Goal: Task Accomplishment & Management: Manage account settings

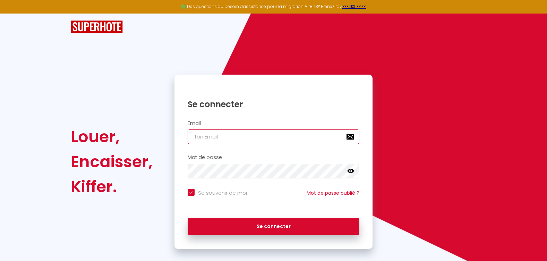
click at [233, 138] on input "email" at bounding box center [274, 136] width 172 height 15
type input "[EMAIL_ADDRESS][DOMAIN_NAME]"
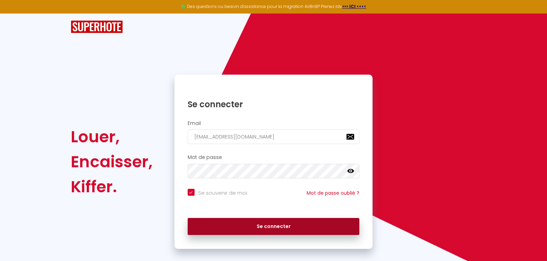
click at [258, 229] on button "Se connecter" at bounding box center [274, 226] width 172 height 17
checkbox input "true"
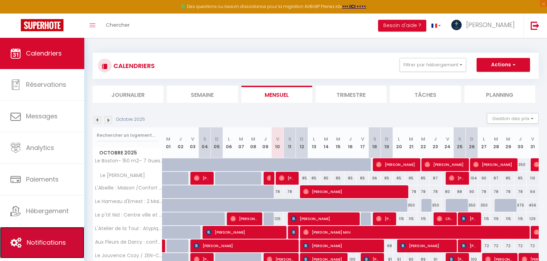
click at [32, 250] on link "Notifications" at bounding box center [42, 242] width 84 height 31
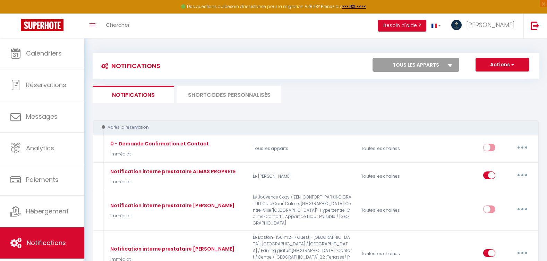
click at [385, 67] on select "Tous les apparts Le Boston- 150 m2- 7 Guest - Downtown L'Atelier de la Tour : A…" at bounding box center [416, 65] width 87 height 14
select select "77326"
click at [373, 58] on select "Tous les apparts Le Boston- 150 m2- 7 Guest - Downtown L'Atelier de la Tour : A…" at bounding box center [416, 65] width 87 height 14
checkbox input "true"
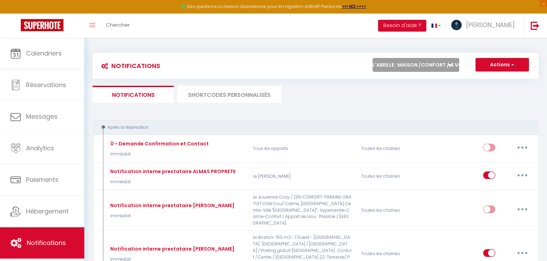
checkbox input "true"
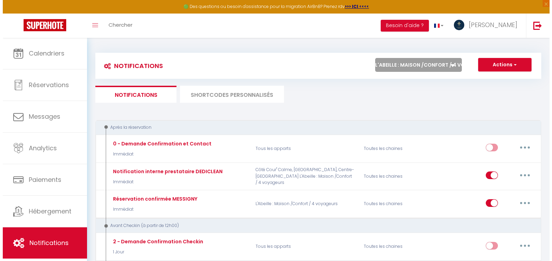
scroll to position [104, 0]
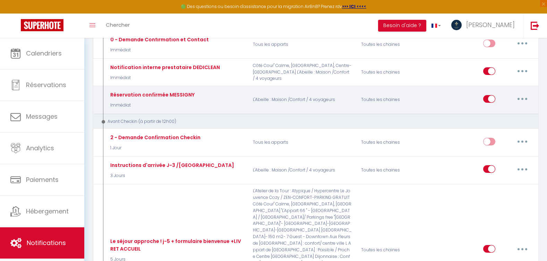
click at [524, 101] on button "button" at bounding box center [522, 98] width 19 height 11
click at [505, 119] on link "Editer" at bounding box center [504, 115] width 51 height 12
type input "Réservation confirmée MESSIGNY"
select select "Immédiat"
select select
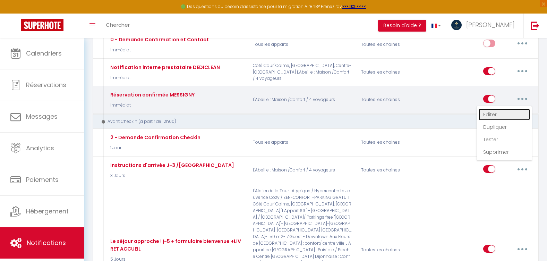
checkbox input "true"
checkbox input "false"
radio input "true"
type input "Réservation confirmée [RENTAL:NAME] [CHECKING:DD-MM-YYYY] au [CHECKOUT:DD-MM-YY…"
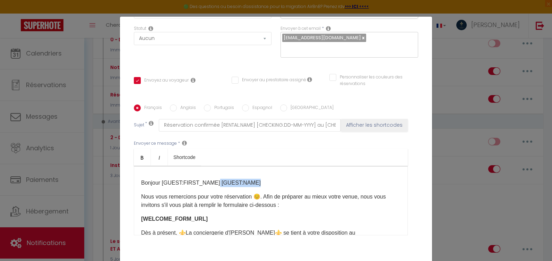
drag, startPoint x: 271, startPoint y: 186, endPoint x: 211, endPoint y: 184, distance: 60.0
click at [211, 184] on p "Bonjour [GUEST:FIRST_NAME] [GUEST:NAME]​​" at bounding box center [270, 183] width 259 height 8
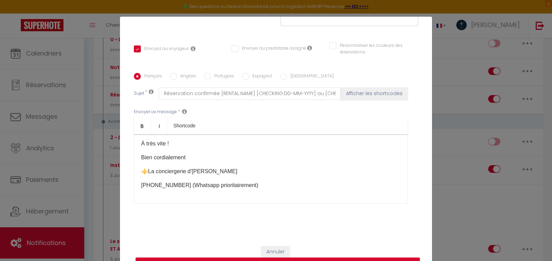
scroll to position [33, 0]
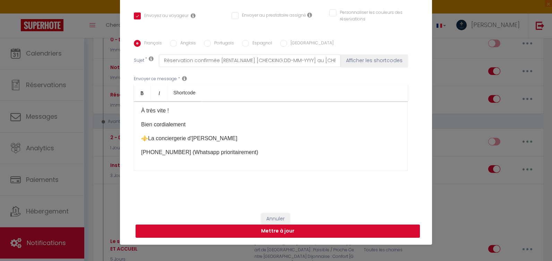
click at [297, 232] on button "Mettre à jour" at bounding box center [278, 230] width 284 height 13
checkbox input "true"
checkbox input "false"
select select
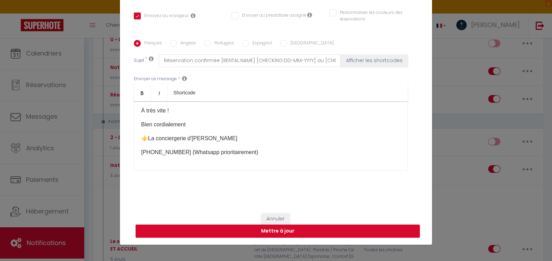
select select
checkbox input "false"
radio input "false"
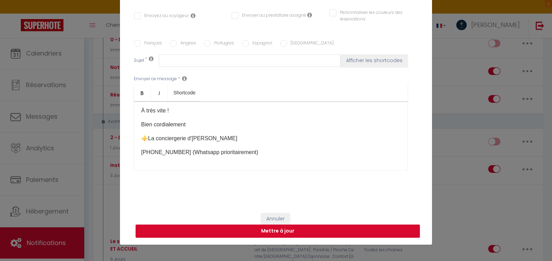
scroll to position [0, 0]
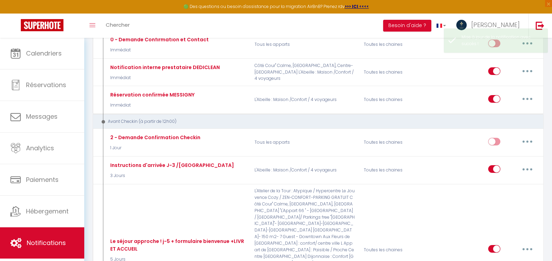
select select
checkbox input "false"
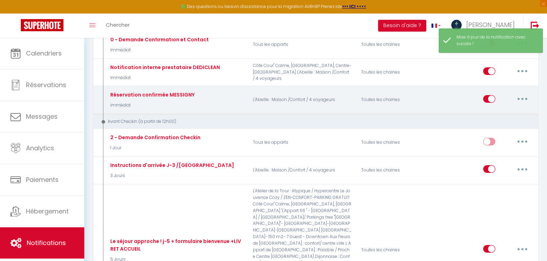
click at [516, 97] on button "button" at bounding box center [522, 98] width 19 height 11
click at [513, 112] on link "Editer" at bounding box center [504, 115] width 51 height 12
type input "Réservation confirmée MESSIGNY"
select select "Immédiat"
select select
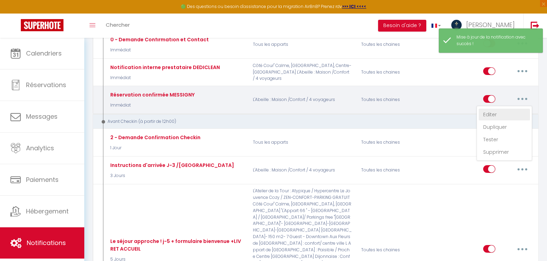
checkbox input "true"
checkbox input "false"
radio input "true"
type input "Réservation confirmée [RENTAL:NAME] [CHECKING:DD-MM-YYYY] au [CHECKOUT:DD-MM-YY…"
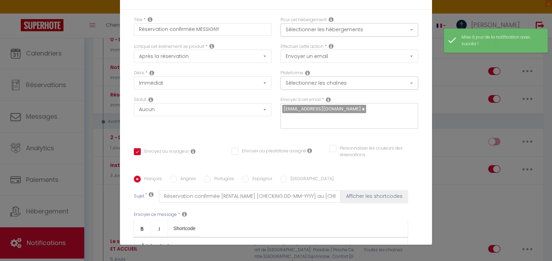
click at [170, 176] on input "Anglais" at bounding box center [173, 179] width 7 height 7
radio input "true"
checkbox input "true"
checkbox input "false"
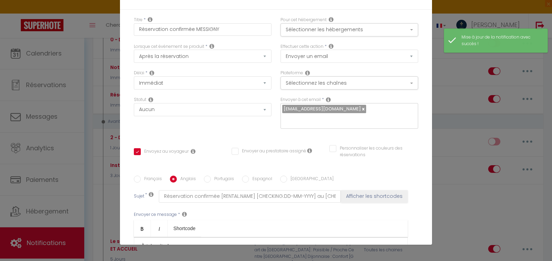
type input "Réservation confirmée [RENTAL:NAME] [CHECKING:DD-MM-YYYY] [CHECKOUT:DD-MM-YYYY]"
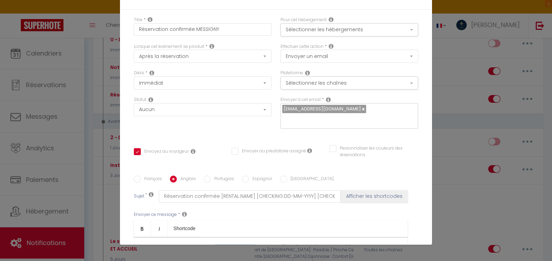
drag, startPoint x: 258, startPoint y: 118, endPoint x: 206, endPoint y: 121, distance: 52.5
click at [206, 244] on p "Hello [GUEST:FIRST_NAME] [GUEST:NAME]" at bounding box center [270, 248] width 259 height 8
checkbox input "true"
checkbox input "false"
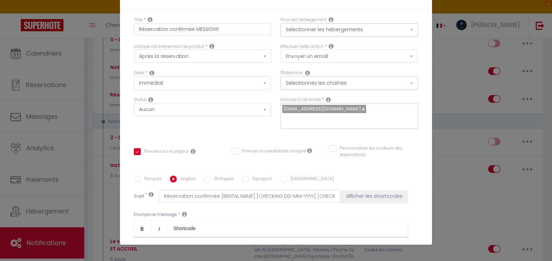
checkbox input "false"
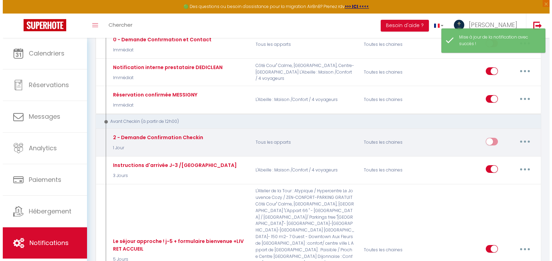
scroll to position [69, 0]
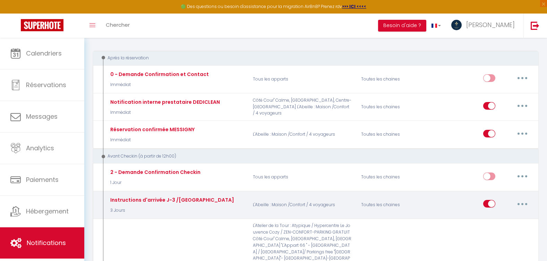
drag, startPoint x: 519, startPoint y: 204, endPoint x: 518, endPoint y: 214, distance: 9.9
click at [519, 204] on button "button" at bounding box center [522, 203] width 19 height 11
click at [502, 219] on link "Editer" at bounding box center [504, 220] width 51 height 12
type input "Instructions d'arrivée J-3 /[GEOGRAPHIC_DATA]"
select select "3 Jours"
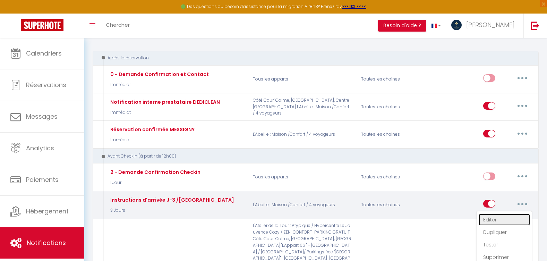
select select
checkbox input "true"
checkbox input "false"
radio input "true"
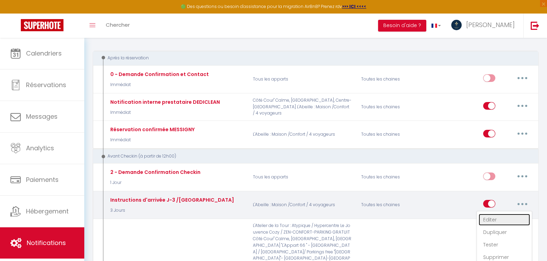
type input "[RENTAL:NAME] INSTRUCTIONS D'ARRIVEE- Séjour du [BOOKING:CHECKING] au [BOOKING:…"
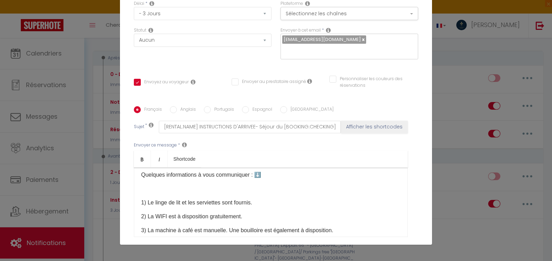
scroll to position [136, 0]
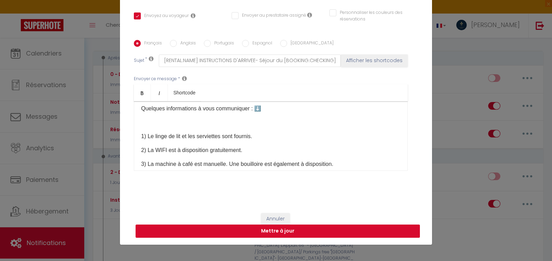
click at [302, 231] on button "Mettre à jour" at bounding box center [278, 230] width 284 height 13
checkbox input "true"
checkbox input "false"
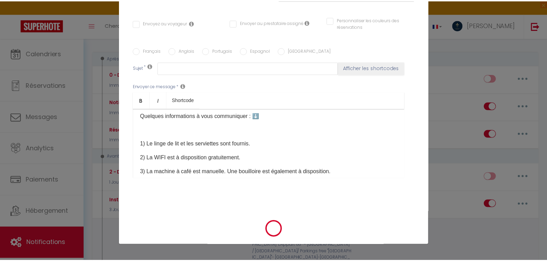
scroll to position [0, 0]
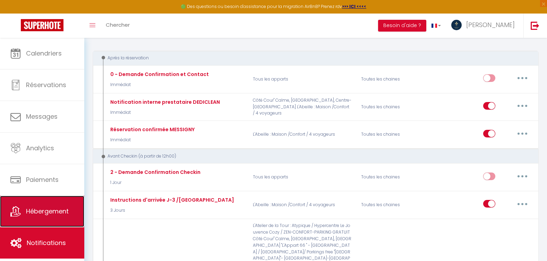
click at [58, 215] on span "Hébergement" at bounding box center [47, 211] width 43 height 9
